Goal: Transaction & Acquisition: Book appointment/travel/reservation

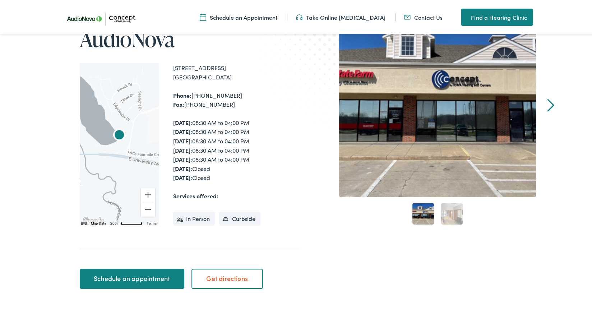
scroll to position [144, 0]
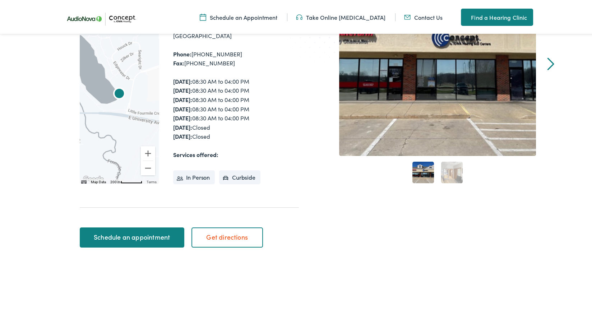
click at [146, 236] on link "Schedule an appointment" at bounding box center [132, 236] width 104 height 20
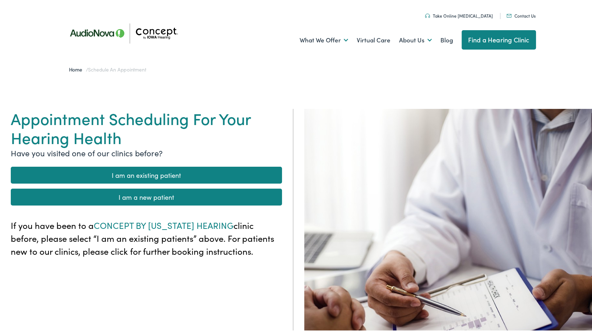
click at [160, 173] on link "I am an existing patient" at bounding box center [146, 173] width 271 height 17
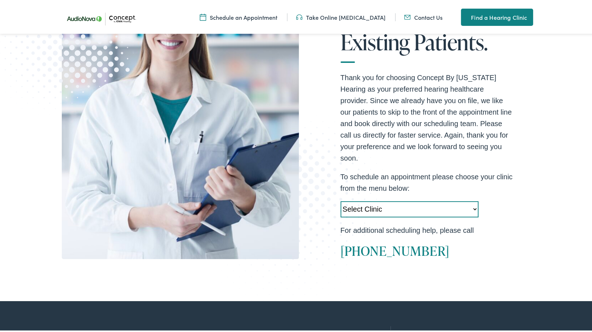
scroll to position [180, 0]
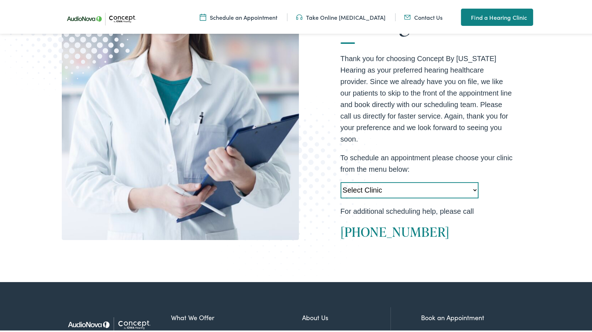
click at [473, 181] on select "Select Clinic Cedar Rapids-IA-AudioNova 5300 Edgewood Rd NE Clinton-IA-AudioNov…" at bounding box center [409, 189] width 138 height 16
select select "https://iowahearing.alpacaaudiology.com/locations/pleasant-hill-ia/"
click at [340, 181] on select "Select Clinic Cedar Rapids-IA-AudioNova 5300 Edgewood Rd NE Clinton-IA-AudioNov…" at bounding box center [409, 189] width 138 height 16
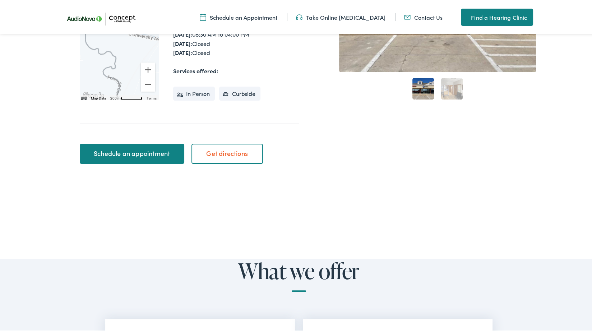
scroll to position [215, 0]
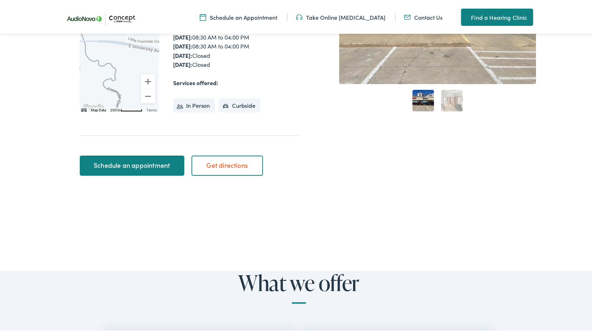
click at [149, 168] on link "Schedule an appointment" at bounding box center [132, 164] width 104 height 20
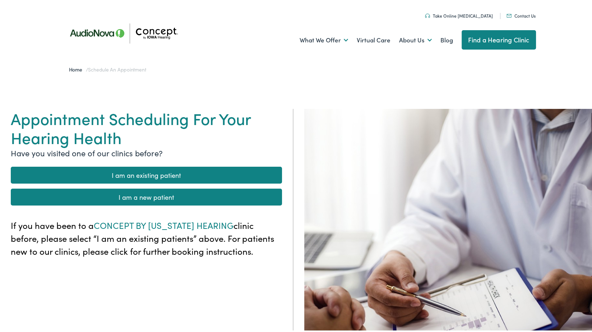
click at [161, 174] on link "I am an existing patient" at bounding box center [146, 173] width 271 height 17
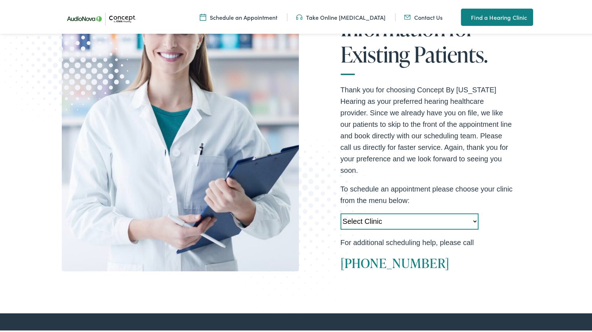
scroll to position [180, 0]
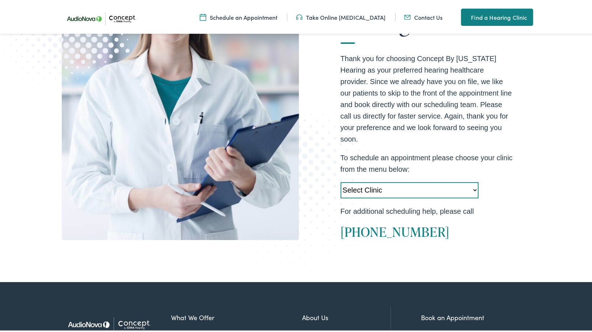
click at [472, 181] on select "Select Clinic Cedar Rapids-IA-AudioNova 5300 Edgewood Rd NE Clinton-IA-AudioNov…" at bounding box center [409, 189] width 138 height 16
select select "https://iowahearing.alpacaaudiology.com/locations/pleasant-hill-ia/"
click at [340, 181] on select "Select Clinic Cedar Rapids-IA-AudioNova 5300 Edgewood Rd NE Clinton-IA-AudioNov…" at bounding box center [409, 189] width 138 height 16
